Goal: Task Accomplishment & Management: Complete application form

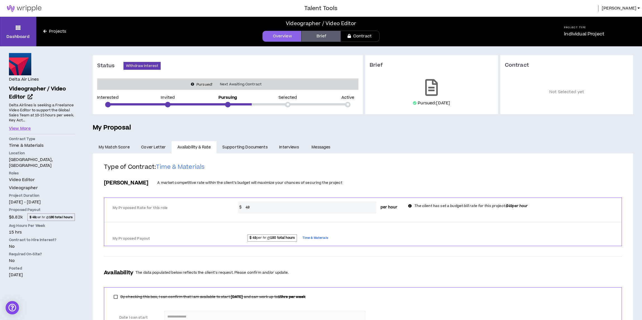
click at [155, 145] on span "Cover Letter" at bounding box center [153, 147] width 25 height 6
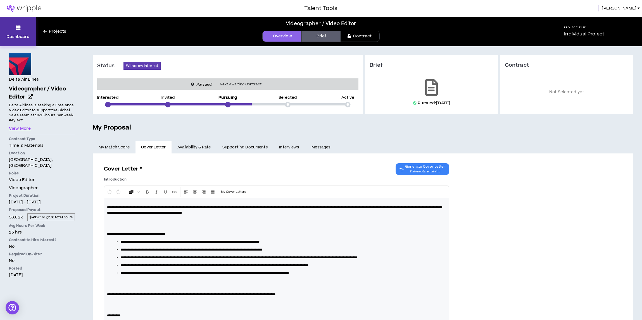
click at [34, 34] on link "Dashboard" at bounding box center [18, 32] width 36 height 30
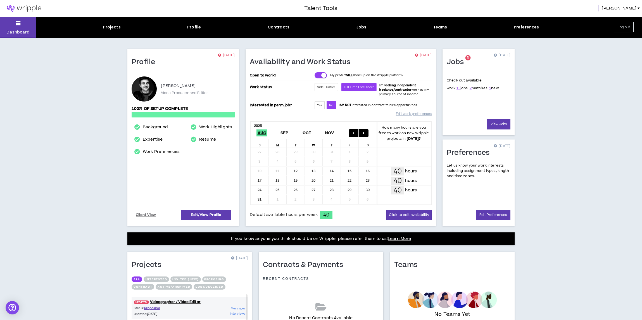
click at [124, 27] on div "Projects Profile Contracts Jobs Teams Preferences" at bounding box center [320, 27] width 569 height 6
click at [107, 26] on div "Projects" at bounding box center [112, 27] width 18 height 6
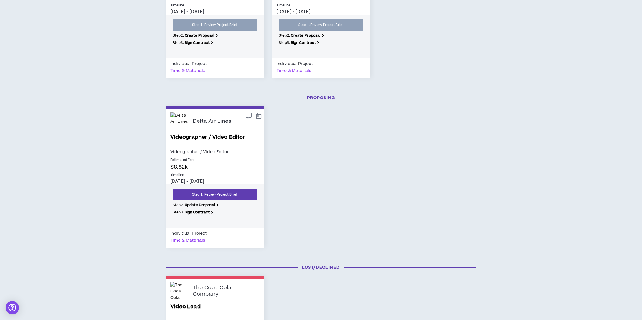
scroll to position [152, 0]
click at [197, 137] on link "Videographer / Video Editor" at bounding box center [214, 140] width 89 height 15
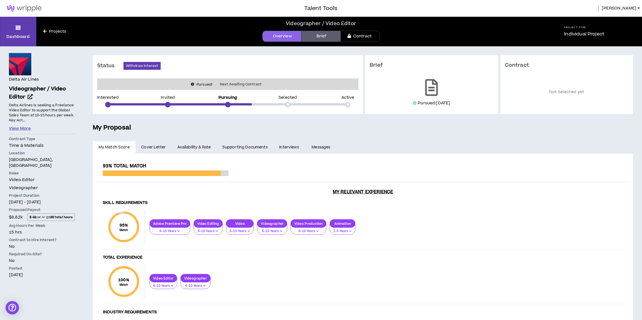
click at [19, 129] on button "View More" at bounding box center [20, 129] width 22 height 6
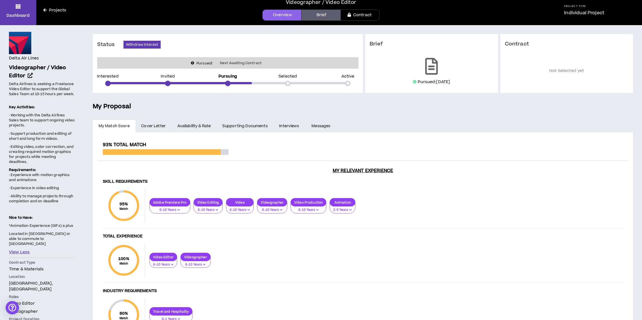
scroll to position [20, 0]
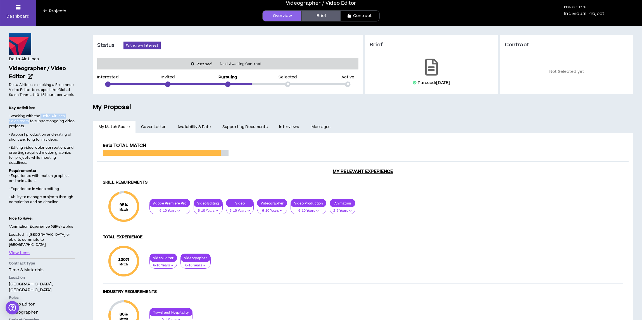
drag, startPoint x: 29, startPoint y: 122, endPoint x: 40, endPoint y: 117, distance: 12.5
click at [40, 117] on span "· Working with the Delta Airlines Sales team to support ongoing video projects." at bounding box center [42, 121] width 66 height 15
copy span "Delta Airlines Sales team"
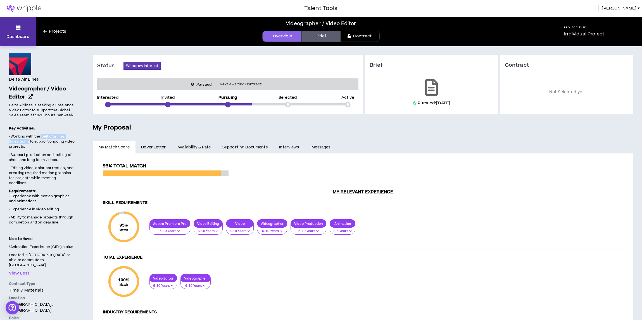
click at [20, 31] on icon at bounding box center [18, 28] width 5 height 8
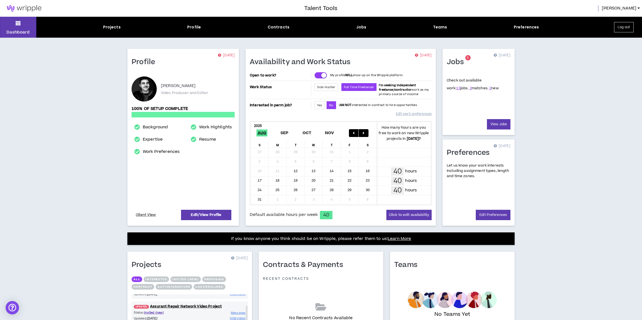
click at [106, 23] on div "Dashboard Projects Profile Contracts Jobs Teams Preferences Log out" at bounding box center [321, 27] width 642 height 21
click at [107, 27] on div "Projects" at bounding box center [112, 27] width 18 height 6
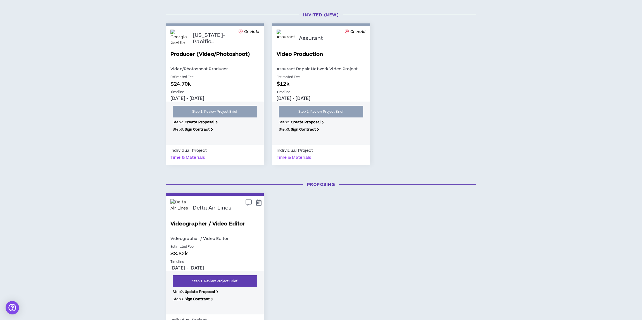
scroll to position [76, 0]
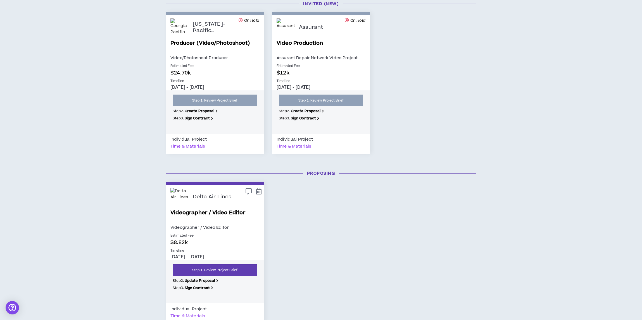
click at [202, 212] on link "Videographer / Video Editor" at bounding box center [214, 216] width 89 height 15
